Goal: Task Accomplishment & Management: Complete application form

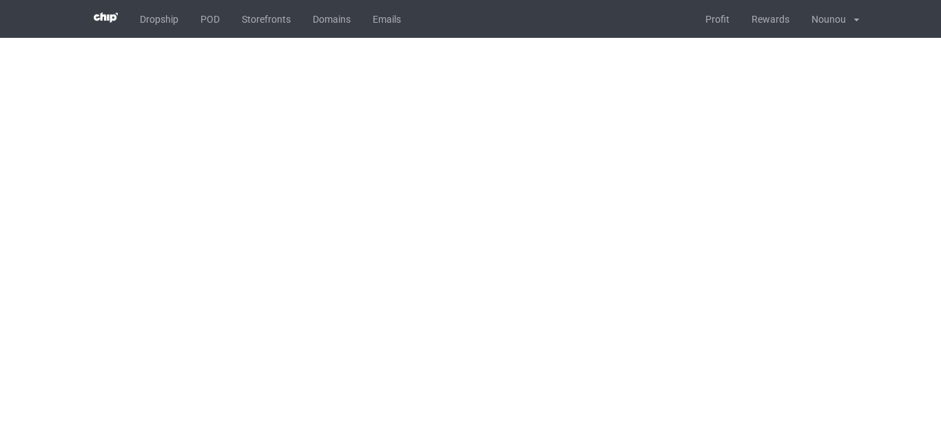
click at [311, 184] on body "Dropship POD Storefronts Domains Emails Profit Rewards Nounou Settings Logout s…" at bounding box center [470, 220] width 941 height 441
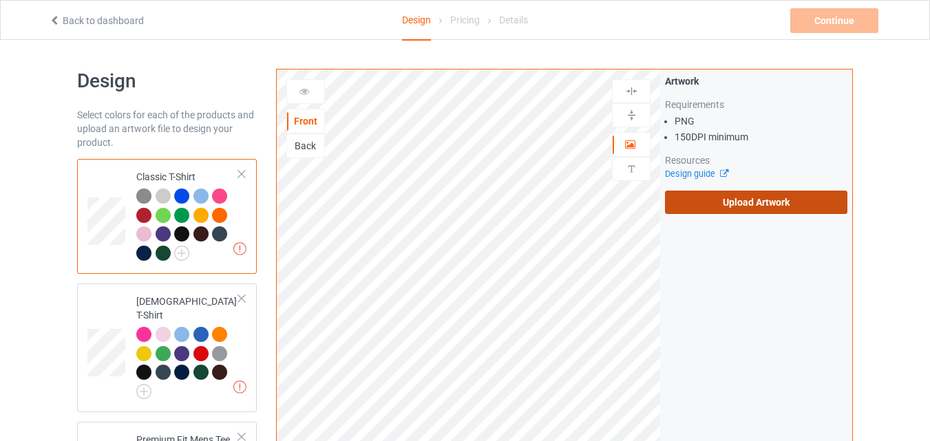
drag, startPoint x: 731, startPoint y: 188, endPoint x: 732, endPoint y: 200, distance: 11.8
click at [732, 200] on div "Artwork Requirements PNG 150 DPI minimum Resources Design guide Upload Artwork" at bounding box center [756, 144] width 182 height 140
click at [732, 200] on label "Upload Artwork" at bounding box center [756, 202] width 182 height 23
click at [0, 0] on input "Upload Artwork" at bounding box center [0, 0] width 0 height 0
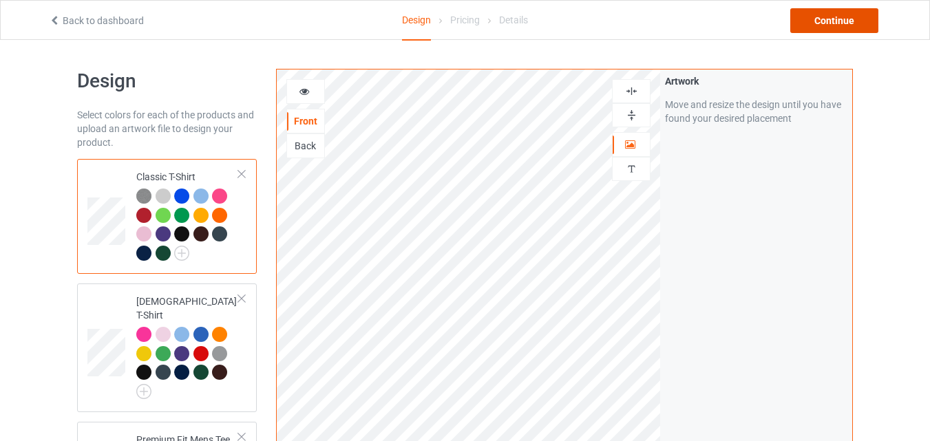
click at [830, 15] on div "Continue" at bounding box center [835, 20] width 88 height 25
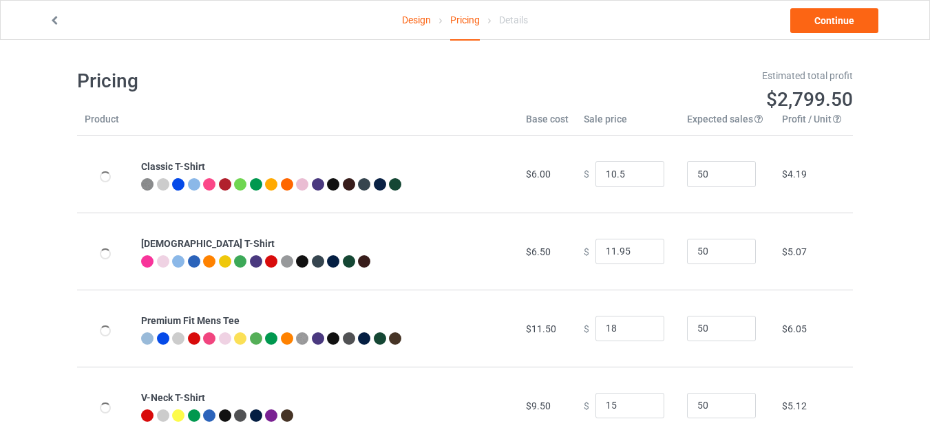
type input "10.50"
type input "18.00"
type input "15.00"
click at [641, 169] on input "11.5" at bounding box center [630, 174] width 69 height 26
click at [641, 169] on input "12.5" at bounding box center [630, 174] width 69 height 26
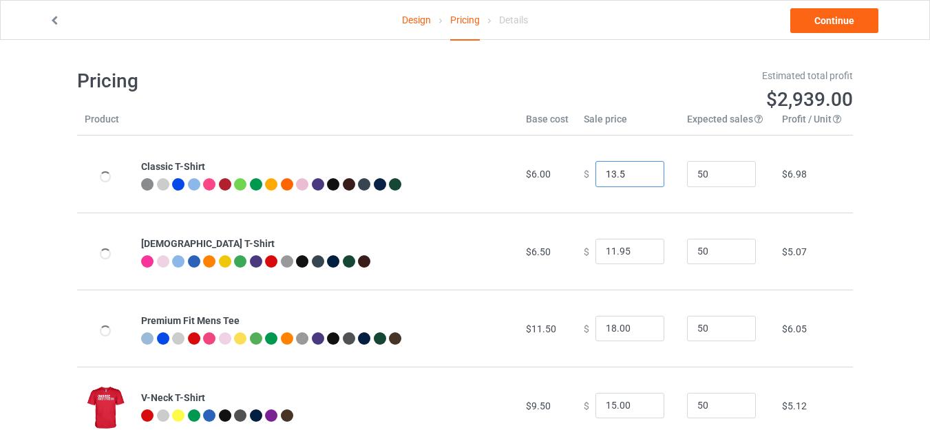
click at [640, 169] on input "13.5" at bounding box center [630, 174] width 69 height 26
click at [628, 175] on input "13.5" at bounding box center [630, 174] width 69 height 26
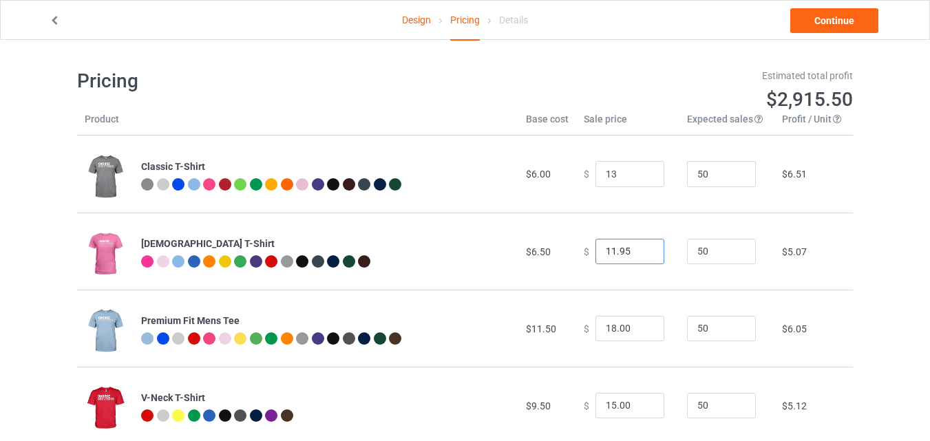
type input "13.00"
type input "12.95"
click at [640, 250] on input "12.95" at bounding box center [630, 252] width 69 height 26
click at [643, 326] on input "19" at bounding box center [630, 329] width 69 height 26
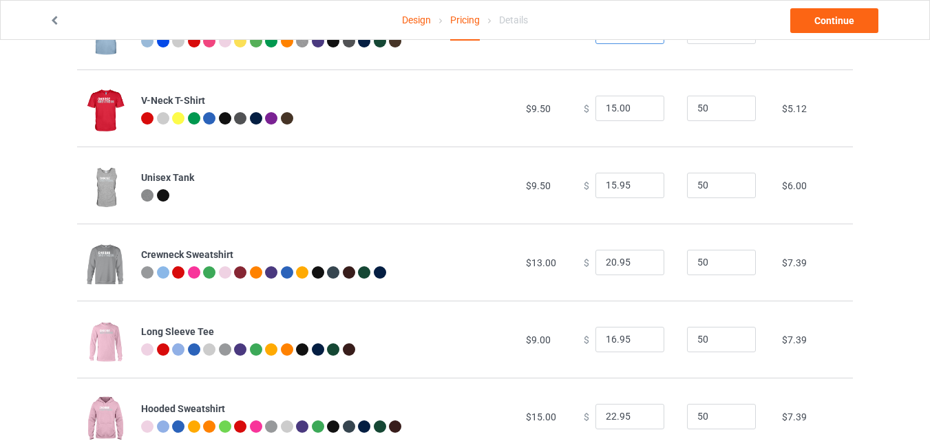
scroll to position [300, 0]
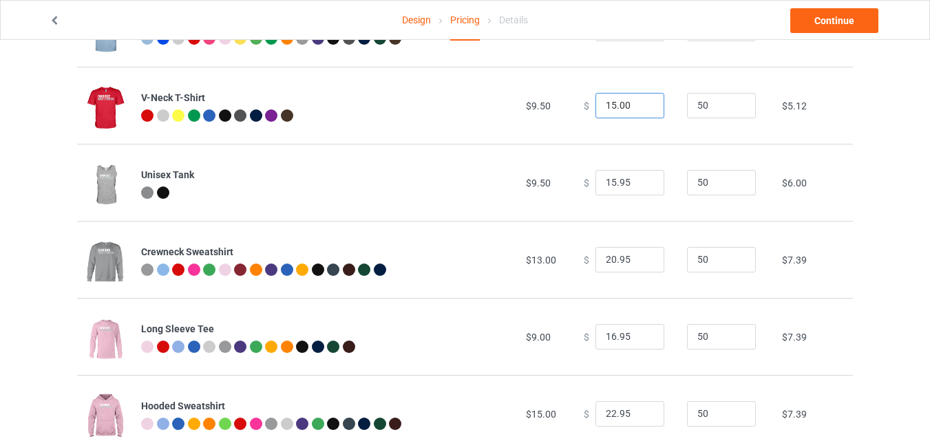
type input "19.00"
click at [641, 103] on input "16" at bounding box center [630, 106] width 69 height 26
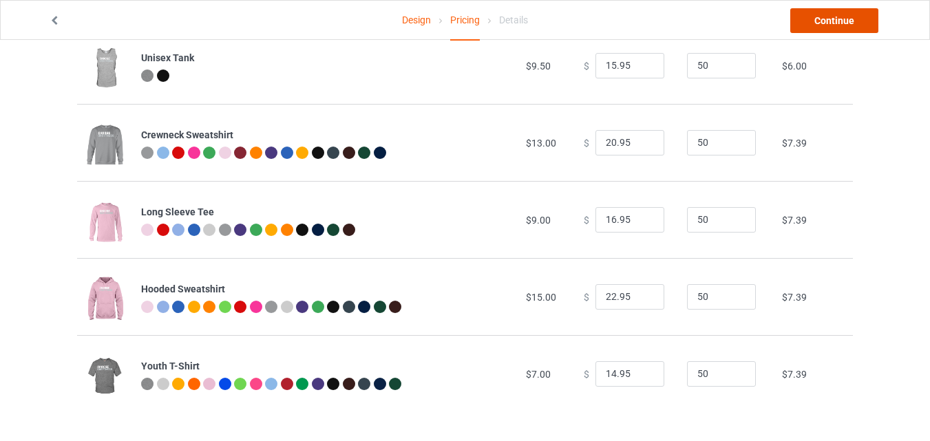
type input "16.00"
click at [828, 17] on link "Continue" at bounding box center [835, 20] width 88 height 25
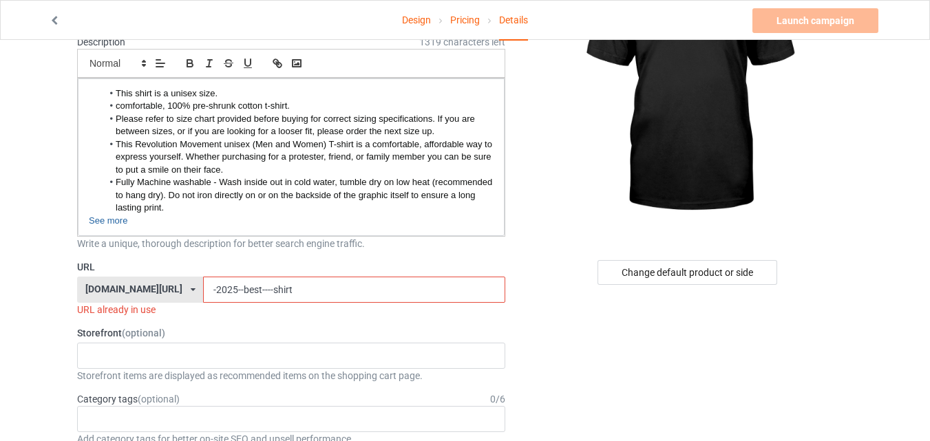
scroll to position [143, 0]
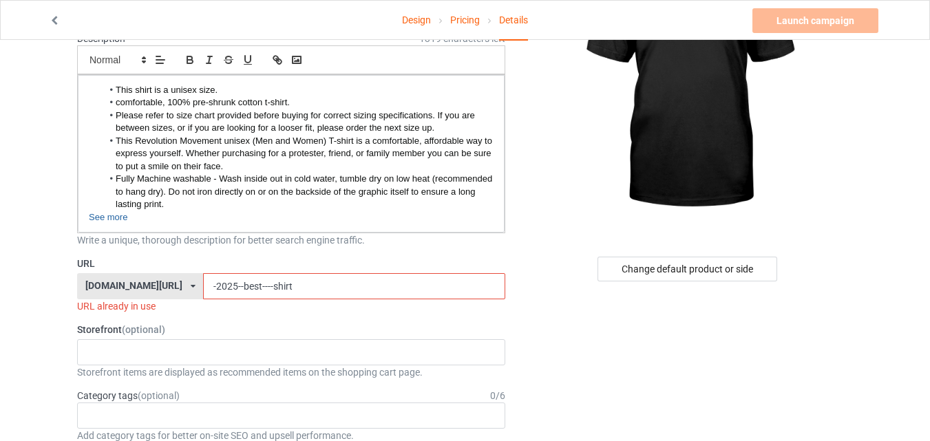
click at [236, 290] on input "-2025--best----shirt" at bounding box center [354, 286] width 302 height 26
click at [319, 280] on input "-2025--best-shirt" at bounding box center [354, 286] width 302 height 26
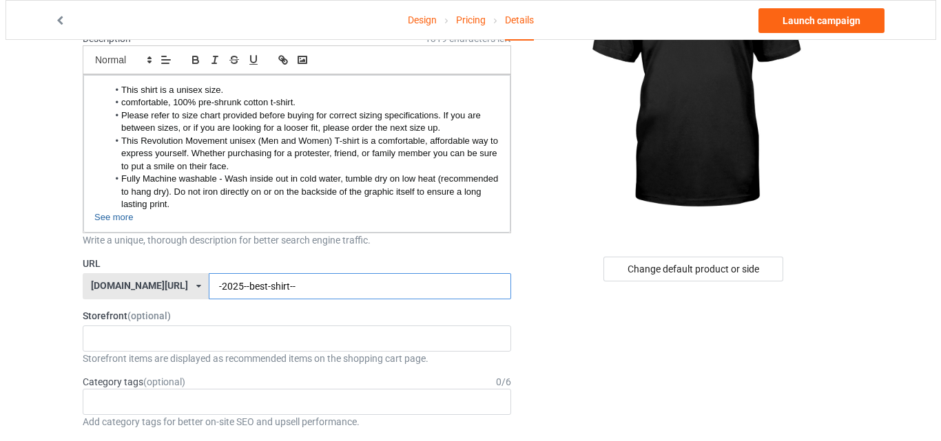
scroll to position [0, 0]
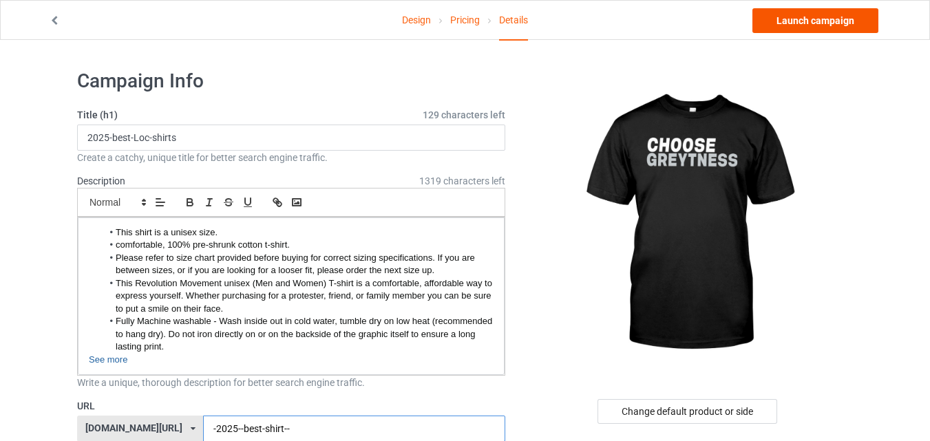
type input "-2025--best-shirt--"
click at [837, 25] on link "Launch campaign" at bounding box center [816, 20] width 126 height 25
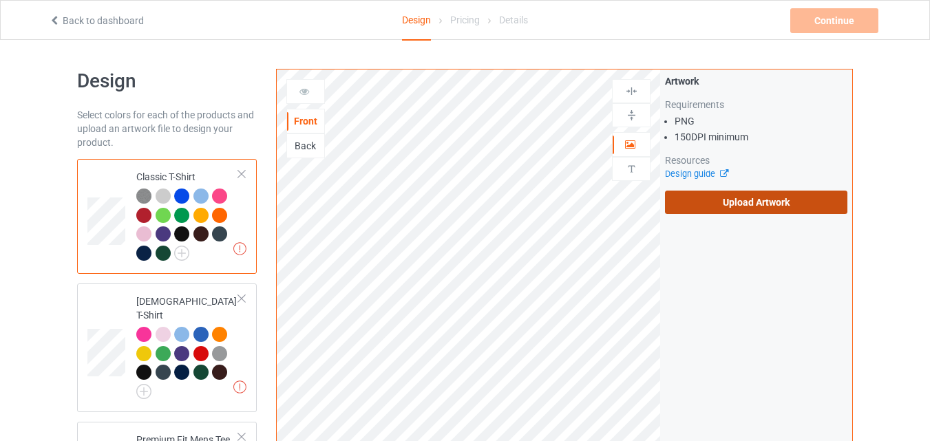
click at [711, 202] on label "Upload Artwork" at bounding box center [756, 202] width 182 height 23
click at [0, 0] on input "Upload Artwork" at bounding box center [0, 0] width 0 height 0
click at [709, 198] on label "Upload Artwork" at bounding box center [756, 202] width 182 height 23
click at [0, 0] on input "Upload Artwork" at bounding box center [0, 0] width 0 height 0
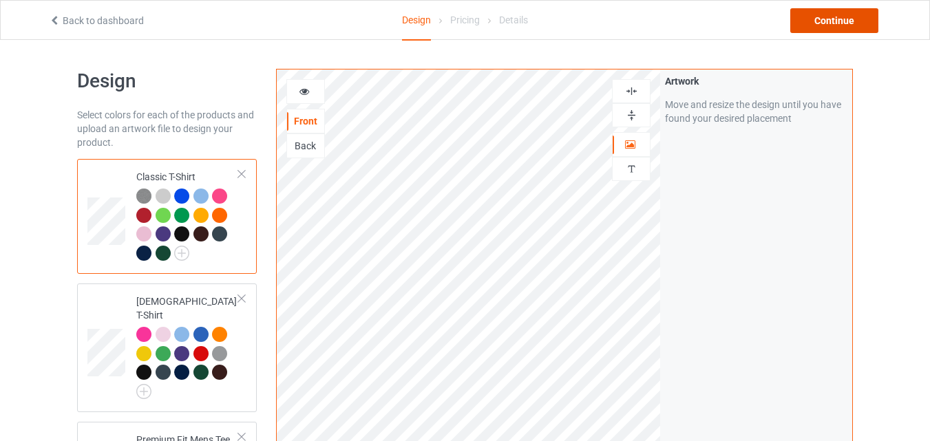
click at [822, 28] on div "Continue" at bounding box center [835, 20] width 88 height 25
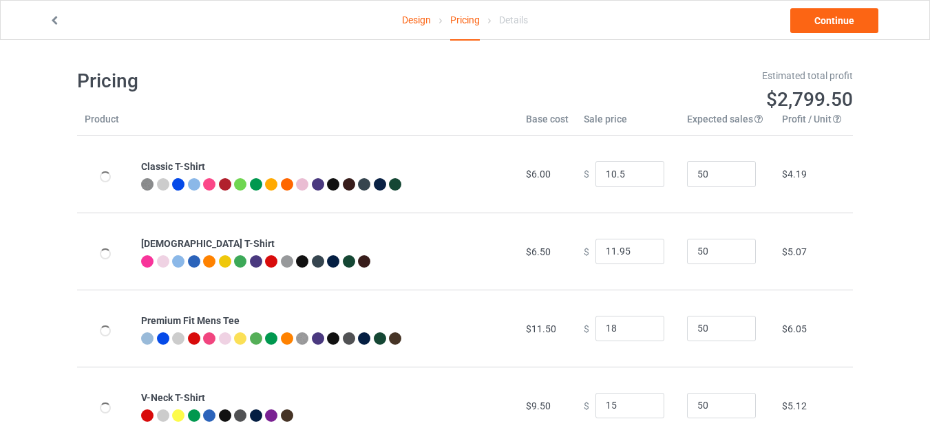
type input "10.50"
type input "18.00"
type input "15.00"
click at [640, 171] on input "11.5" at bounding box center [630, 174] width 69 height 26
click at [640, 171] on input "12.5" at bounding box center [630, 174] width 69 height 26
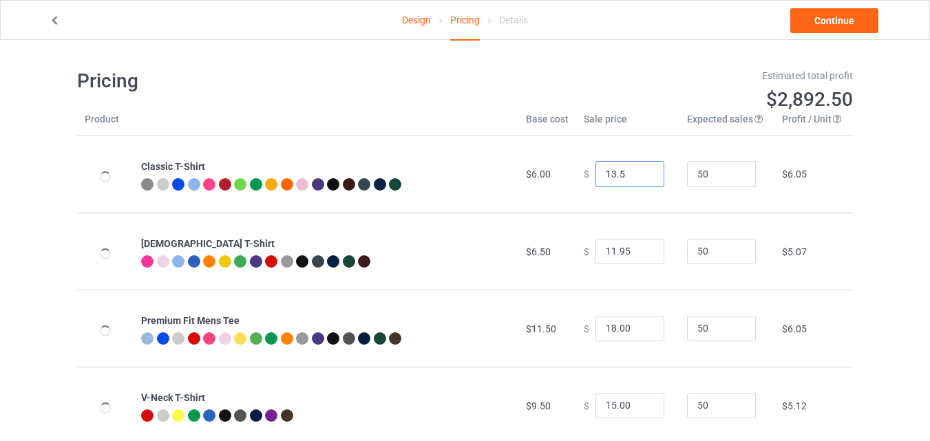
click at [640, 171] on input "13.5" at bounding box center [630, 174] width 69 height 26
click at [640, 171] on input "14.5" at bounding box center [630, 174] width 69 height 26
click at [627, 180] on input "14.5" at bounding box center [630, 174] width 69 height 26
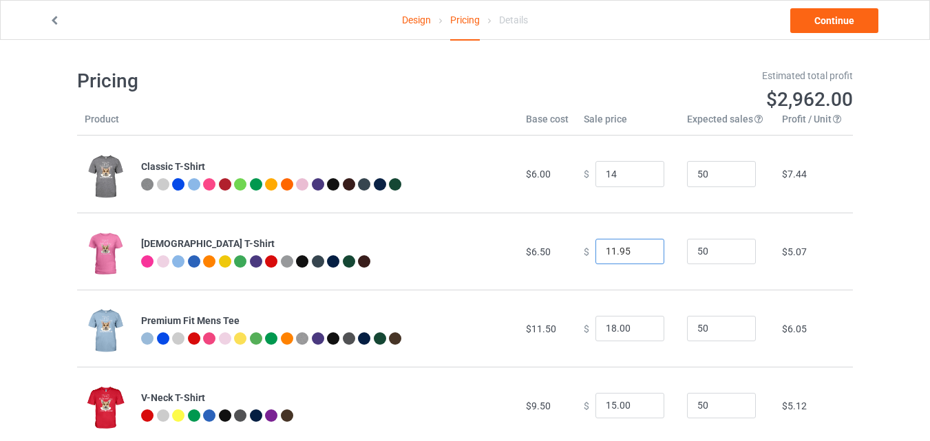
type input "14.00"
click at [643, 247] on input "12.95" at bounding box center [630, 252] width 69 height 26
click at [643, 247] on input "13.95" at bounding box center [630, 252] width 69 height 26
type input "14.95"
click at [643, 247] on input "14.95" at bounding box center [630, 252] width 69 height 26
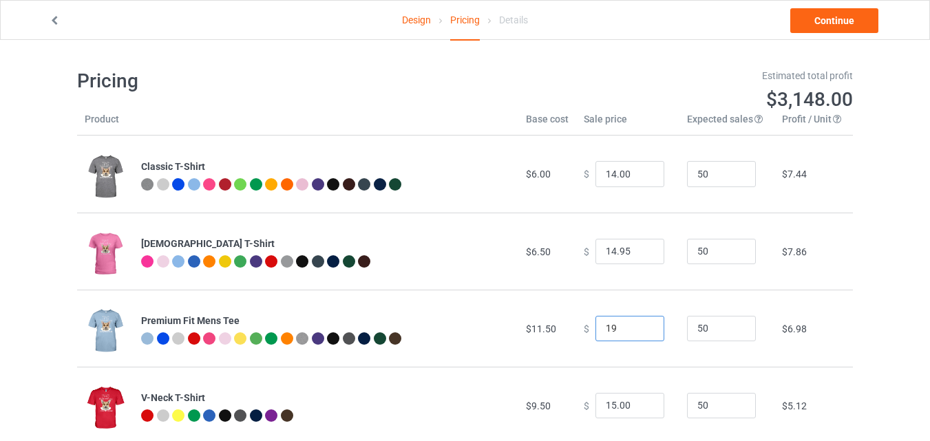
click at [643, 325] on input "19" at bounding box center [630, 329] width 69 height 26
click at [643, 325] on input "20" at bounding box center [630, 329] width 69 height 26
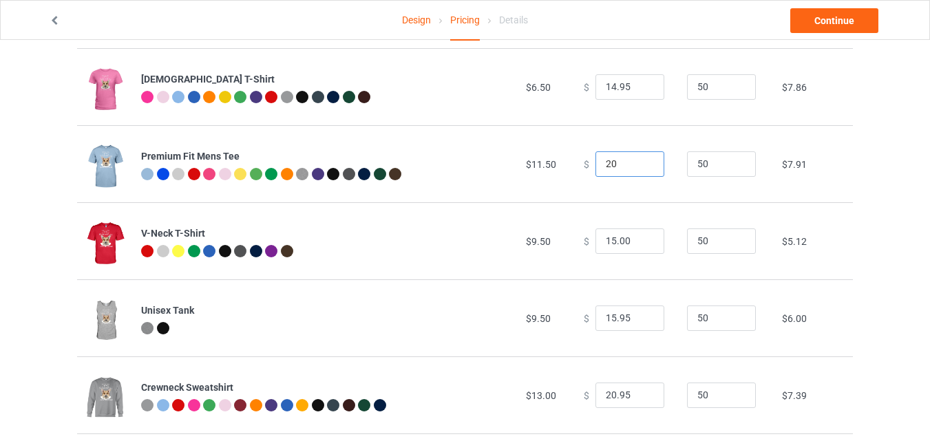
scroll to position [169, 0]
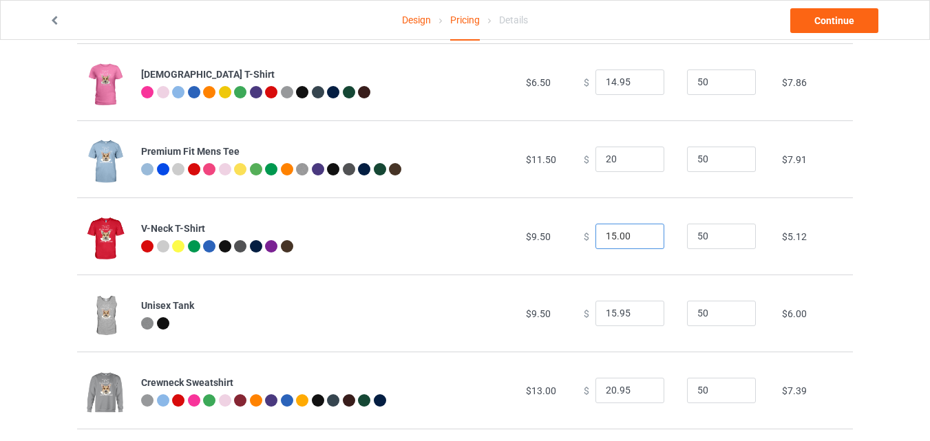
type input "20.00"
click at [640, 232] on input "16" at bounding box center [630, 237] width 69 height 26
click at [640, 232] on input "17" at bounding box center [630, 237] width 69 height 26
click at [640, 232] on input "18" at bounding box center [630, 237] width 69 height 26
type input "18.00"
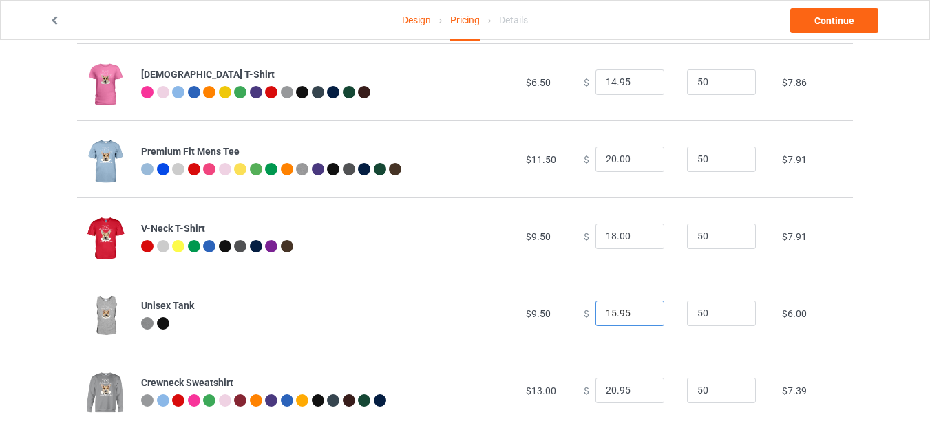
click at [642, 310] on input "15.95" at bounding box center [630, 314] width 69 height 26
click at [642, 310] on input "16.95" at bounding box center [630, 314] width 69 height 26
type input "17.95"
click at [642, 310] on input "17.95" at bounding box center [630, 314] width 69 height 26
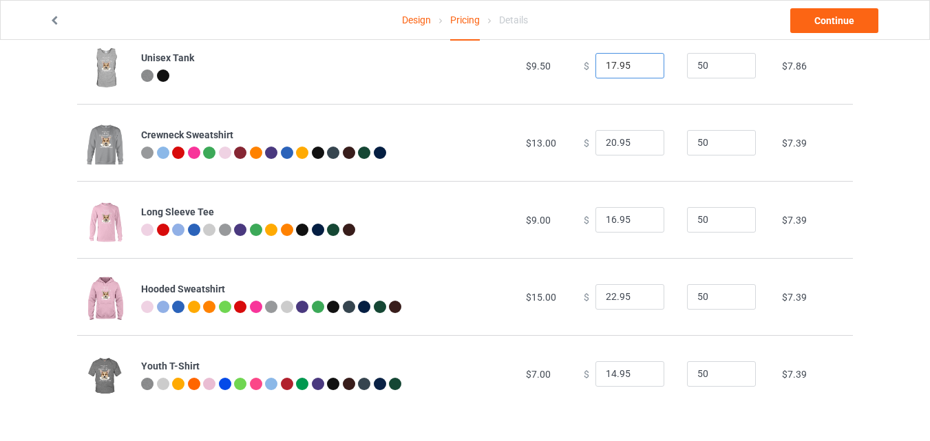
scroll to position [0, 0]
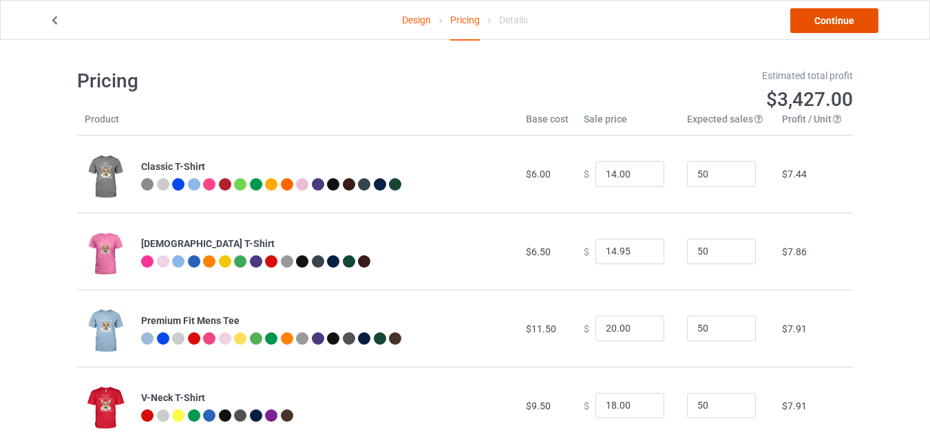
click at [827, 17] on link "Continue" at bounding box center [835, 20] width 88 height 25
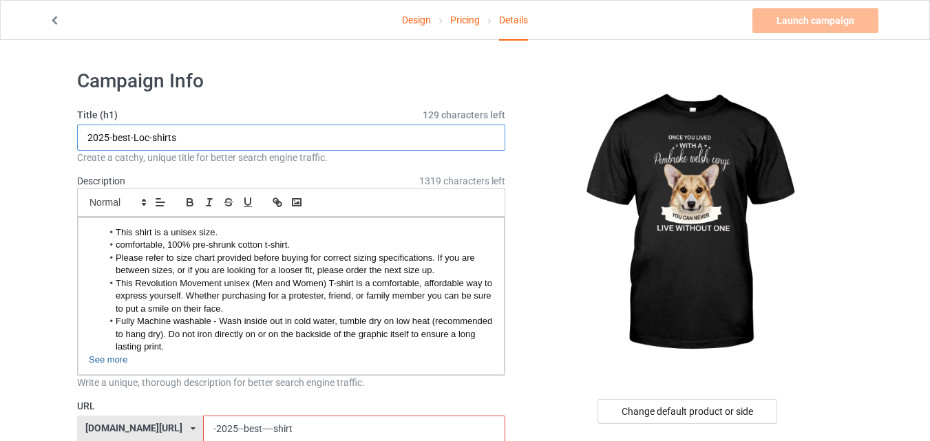
drag, startPoint x: 150, startPoint y: 138, endPoint x: 134, endPoint y: 136, distance: 16.6
click at [134, 136] on input "2025-best-Loc-shirts" at bounding box center [291, 138] width 428 height 26
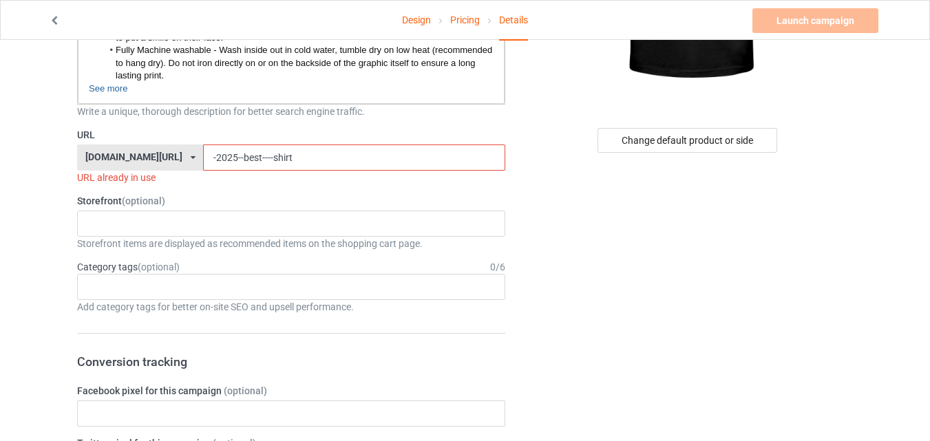
type input "2025-best-shirts"
click at [238, 157] on input "-2025--best----shirt" at bounding box center [354, 158] width 302 height 26
click at [231, 159] on input "-2025--best----shirt" at bounding box center [354, 158] width 302 height 26
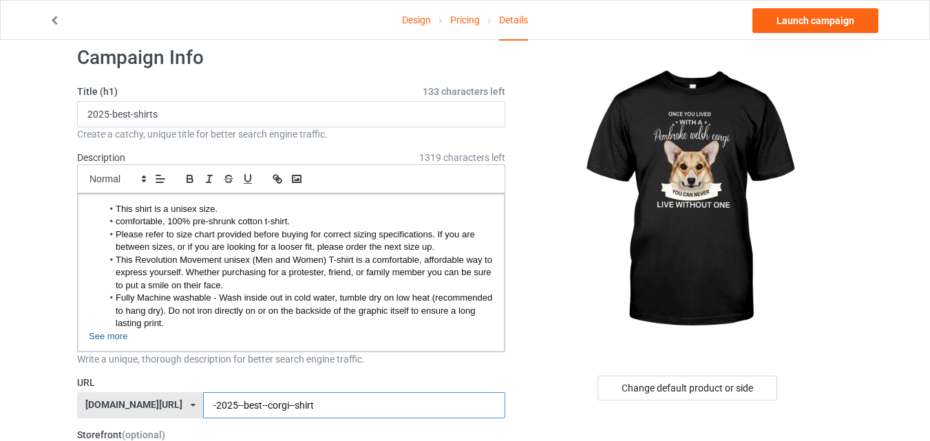
scroll to position [27, 0]
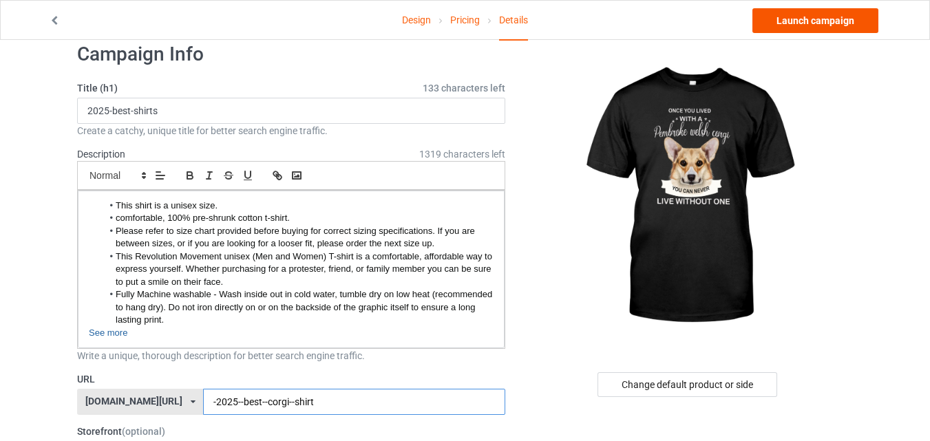
type input "-2025--best--corgi--shirt"
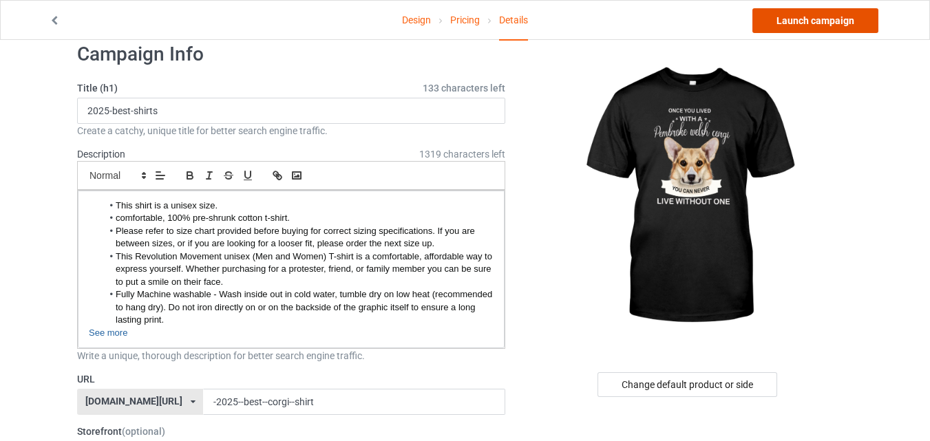
click at [845, 17] on link "Launch campaign" at bounding box center [816, 20] width 126 height 25
